Goal: Transaction & Acquisition: Book appointment/travel/reservation

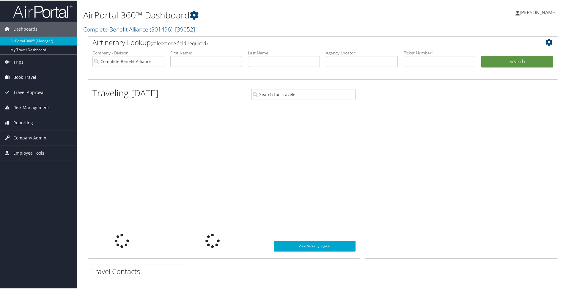
click at [19, 74] on span "Book Travel" at bounding box center [24, 76] width 23 height 15
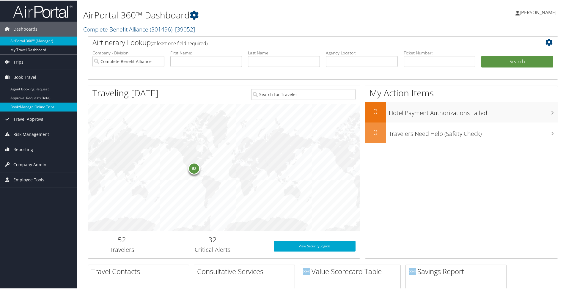
click at [24, 104] on link "Book/Manage Online Trips" at bounding box center [38, 106] width 77 height 9
